Goal: Task Accomplishment & Management: Manage account settings

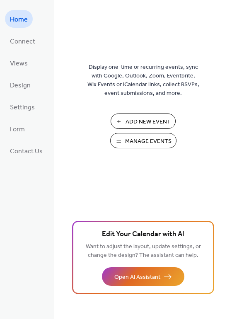
click at [148, 142] on span "Manage Events" at bounding box center [148, 141] width 46 height 9
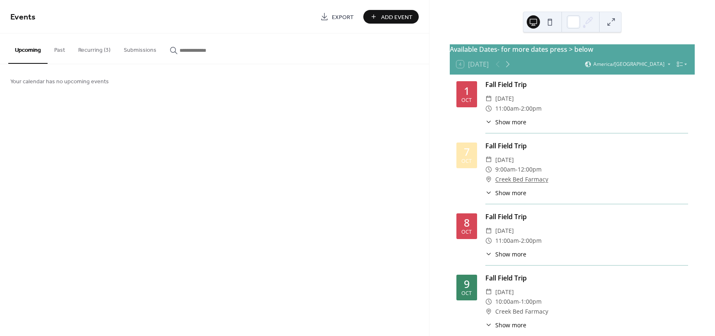
click at [106, 48] on button "Recurring (3)" at bounding box center [95, 48] width 46 height 29
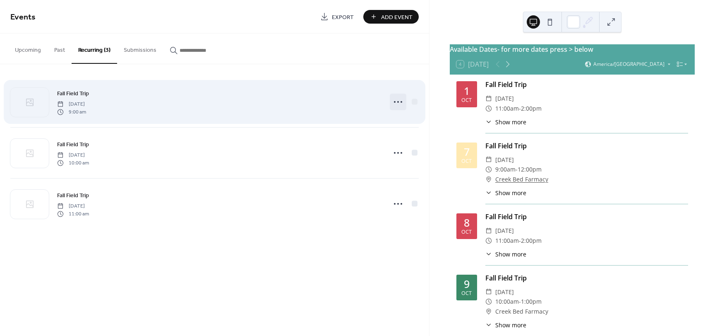
click at [400, 100] on icon at bounding box center [398, 101] width 13 height 13
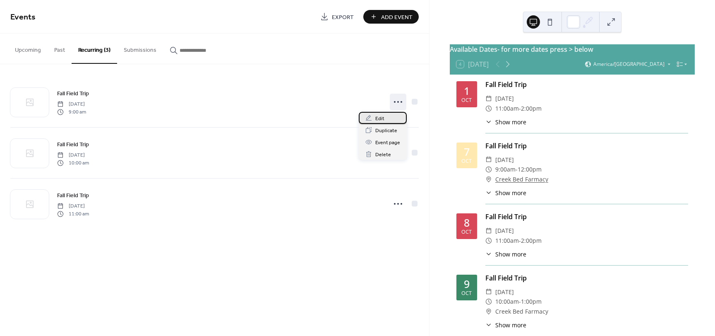
click at [379, 117] on span "Edit" at bounding box center [380, 118] width 9 height 9
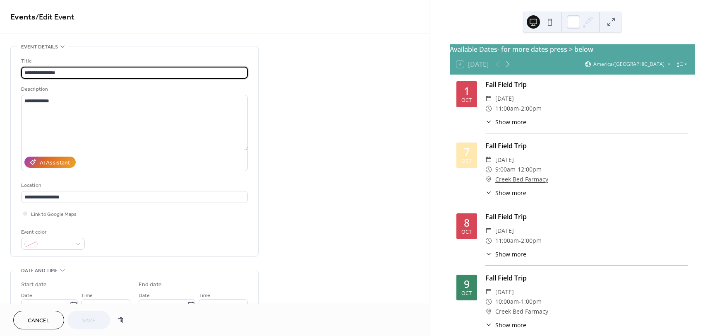
type input "**********"
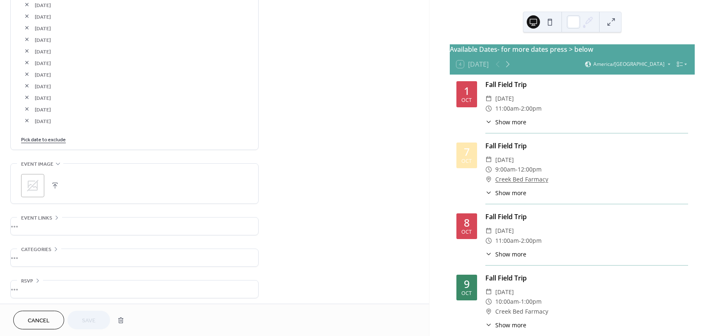
scroll to position [670, 0]
click at [47, 138] on link "Pick date to exclude" at bounding box center [43, 136] width 45 height 9
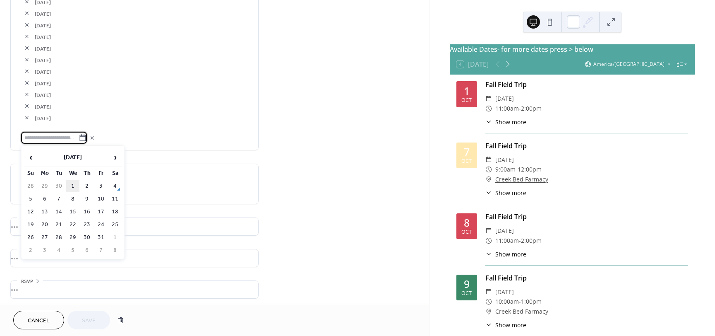
click at [75, 185] on td "1" at bounding box center [72, 186] width 13 height 12
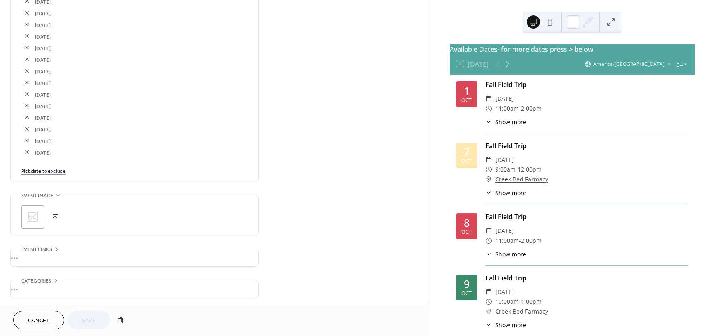
scroll to position [644, 0]
click at [48, 163] on link "Pick date to exclude" at bounding box center [43, 161] width 45 height 9
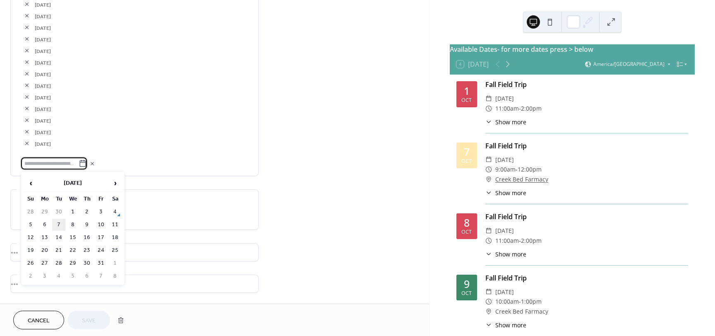
click at [60, 227] on td "7" at bounding box center [58, 225] width 13 height 12
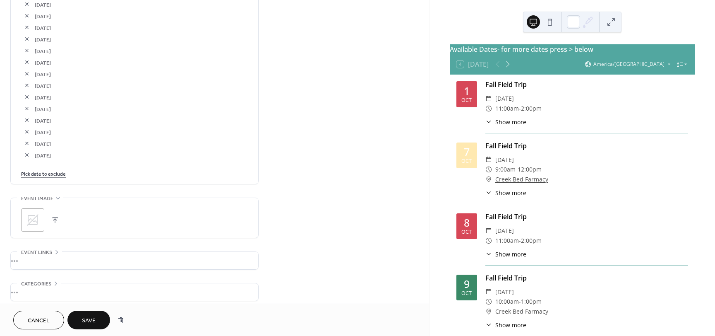
click at [92, 319] on span "Save" at bounding box center [89, 320] width 14 height 9
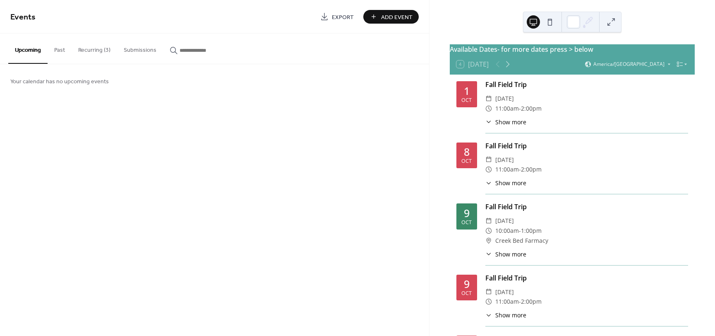
click at [91, 48] on button "Recurring (3)" at bounding box center [95, 48] width 46 height 29
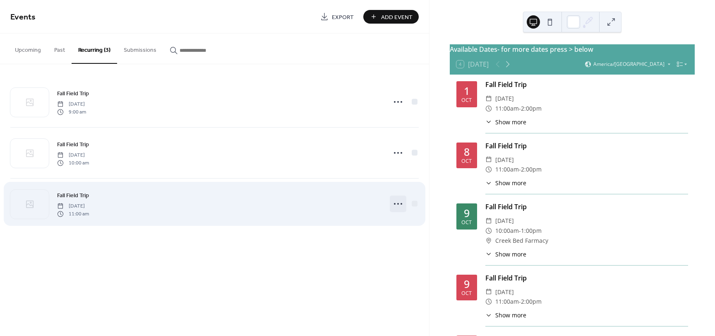
click at [396, 203] on icon at bounding box center [398, 203] width 13 height 13
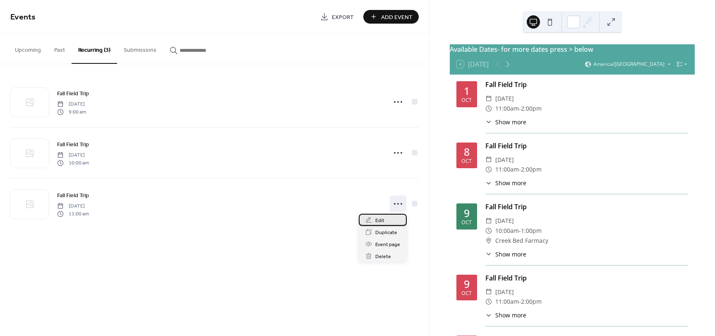
click at [381, 222] on span "Edit" at bounding box center [380, 220] width 9 height 9
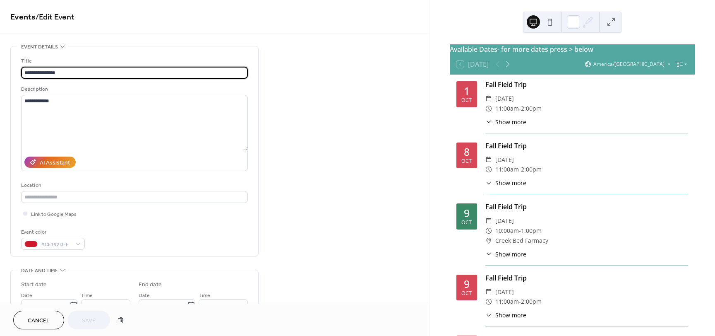
type input "**********"
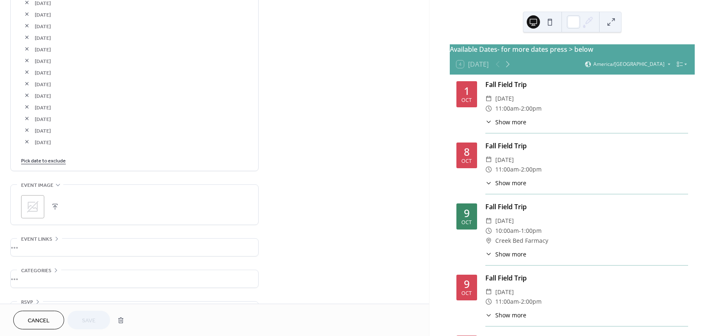
scroll to position [623, 0]
click at [48, 137] on link "Pick date to exclude" at bounding box center [43, 136] width 45 height 9
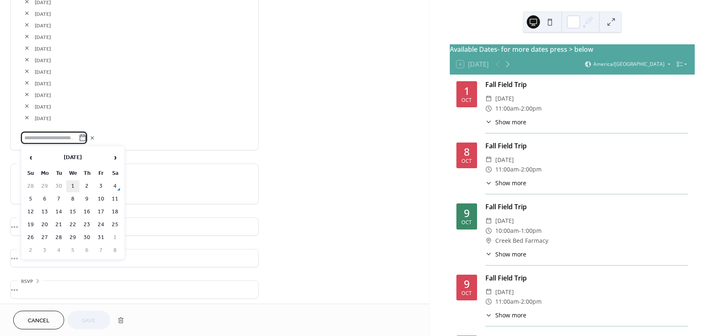
click at [71, 183] on td "1" at bounding box center [72, 186] width 13 height 12
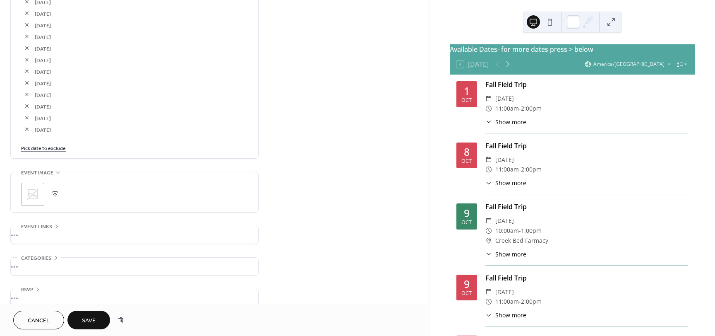
click at [90, 316] on span "Save" at bounding box center [89, 320] width 14 height 9
